Goal: Transaction & Acquisition: Subscribe to service/newsletter

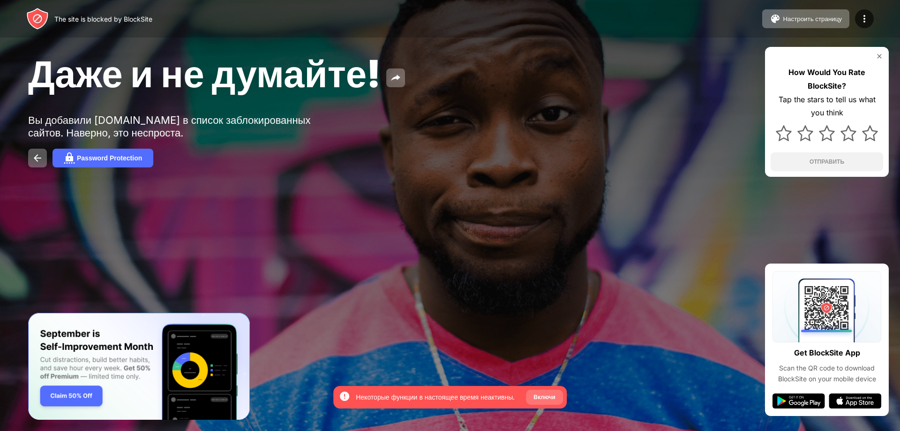
click at [547, 392] on div "Включи" at bounding box center [544, 396] width 22 height 9
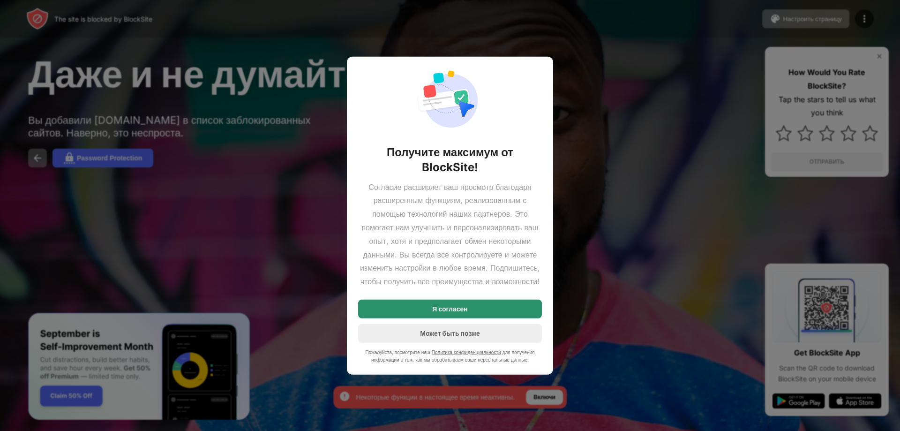
click at [523, 315] on div "Я согласен" at bounding box center [450, 308] width 184 height 19
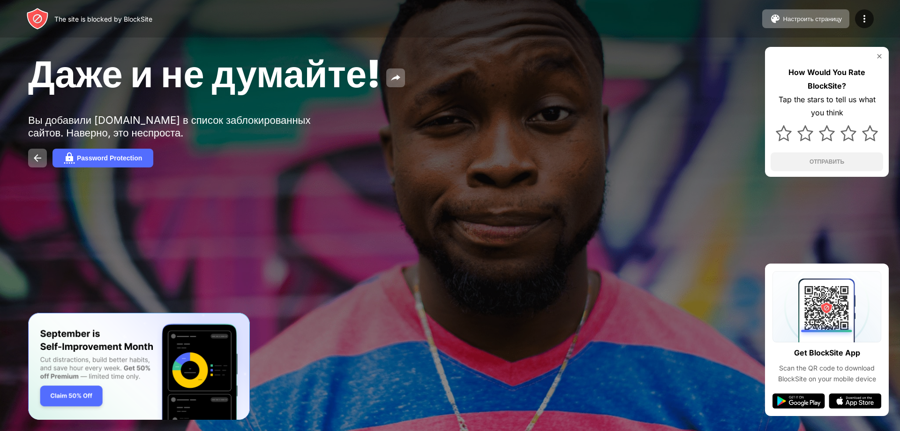
click at [417, 168] on div "Даже и не думайте! Вы добавили yandex.ru в список заблокированных сайтов. Навер…" at bounding box center [450, 109] width 900 height 218
click at [401, 83] on img at bounding box center [395, 77] width 11 height 11
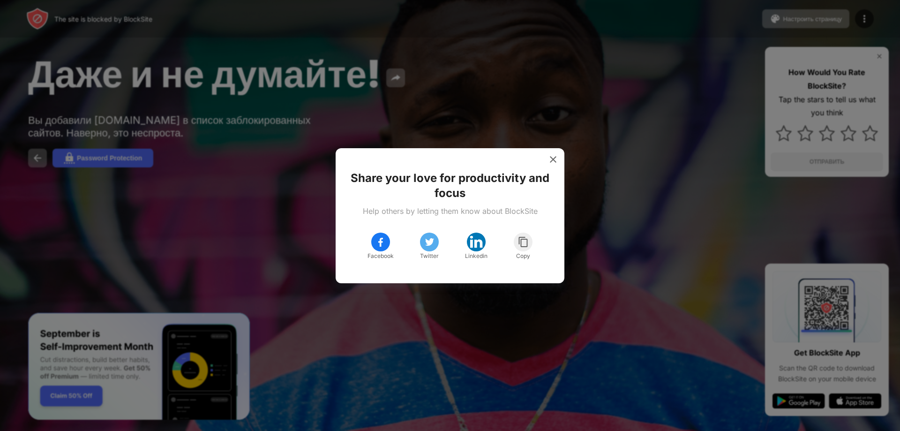
click at [542, 162] on div "Share your love for productivity and focus Help others by letting them know abo…" at bounding box center [450, 215] width 206 height 112
click at [552, 155] on img at bounding box center [552, 159] width 9 height 9
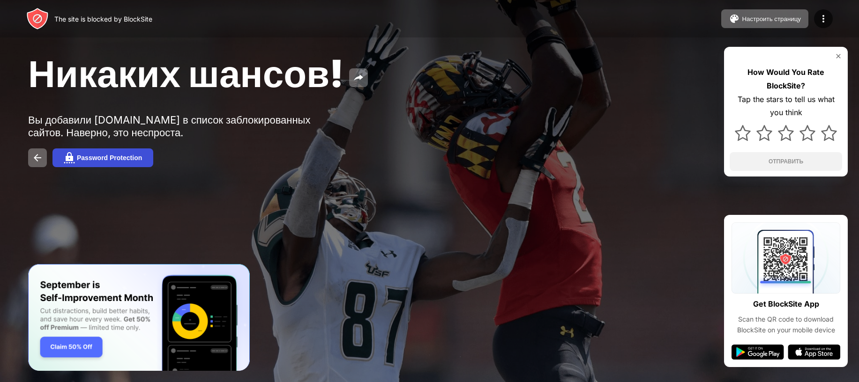
click at [63, 167] on button "Password Protection" at bounding box center [102, 158] width 101 height 19
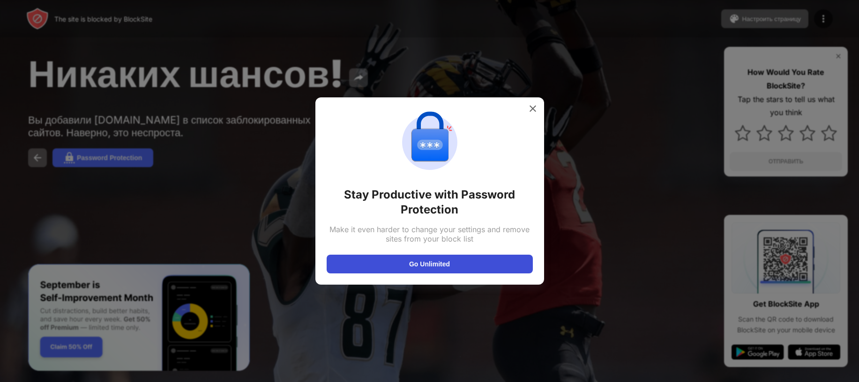
drag, startPoint x: 350, startPoint y: 253, endPoint x: 342, endPoint y: 255, distance: 7.6
click at [346, 253] on div "Stay Productive with Password Protection Make it even harder to change your set…" at bounding box center [430, 191] width 206 height 165
click at [355, 255] on button "Go Unlimited" at bounding box center [430, 264] width 206 height 19
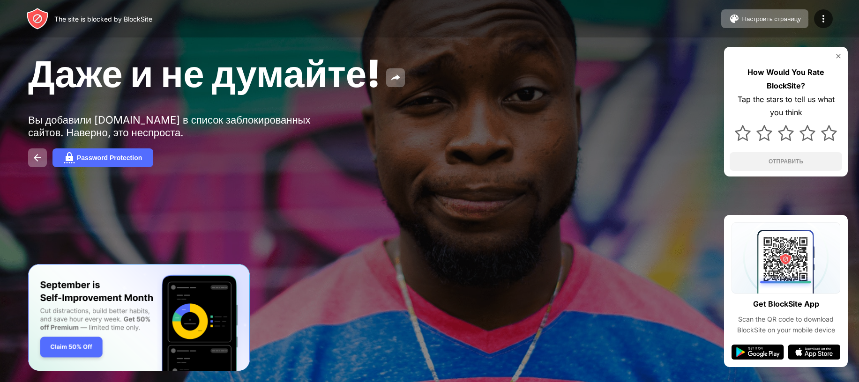
click at [377, 96] on div "Даже и не думайте!" at bounding box center [349, 73] width 642 height 45
drag, startPoint x: 836, startPoint y: 0, endPoint x: 368, endPoint y: 147, distance: 490.6
click at [602, 83] on div "Даже и не думайте!" at bounding box center [349, 73] width 642 height 45
